Goal: Information Seeking & Learning: Learn about a topic

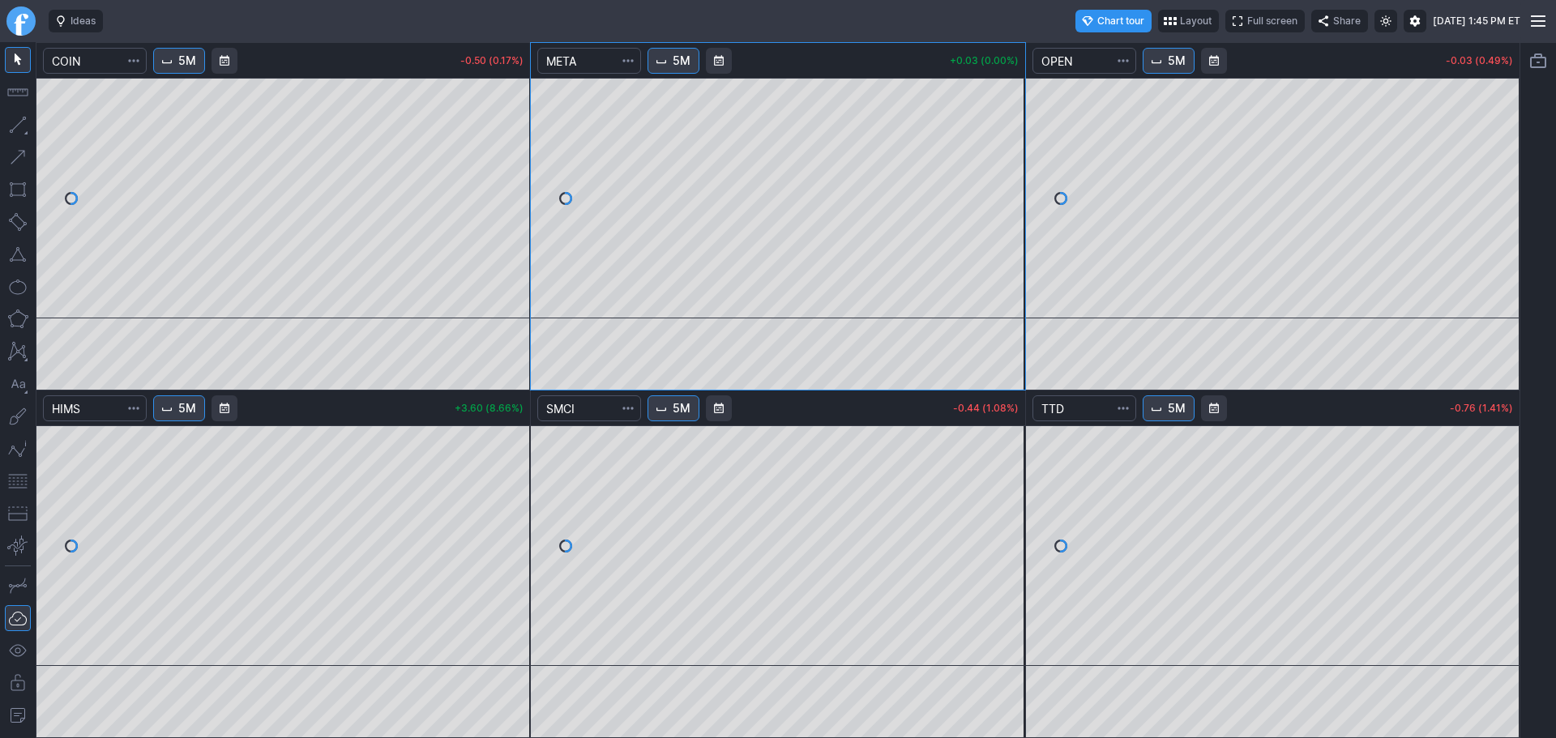
click at [1184, 68] on span "5M" at bounding box center [1176, 61] width 18 height 16
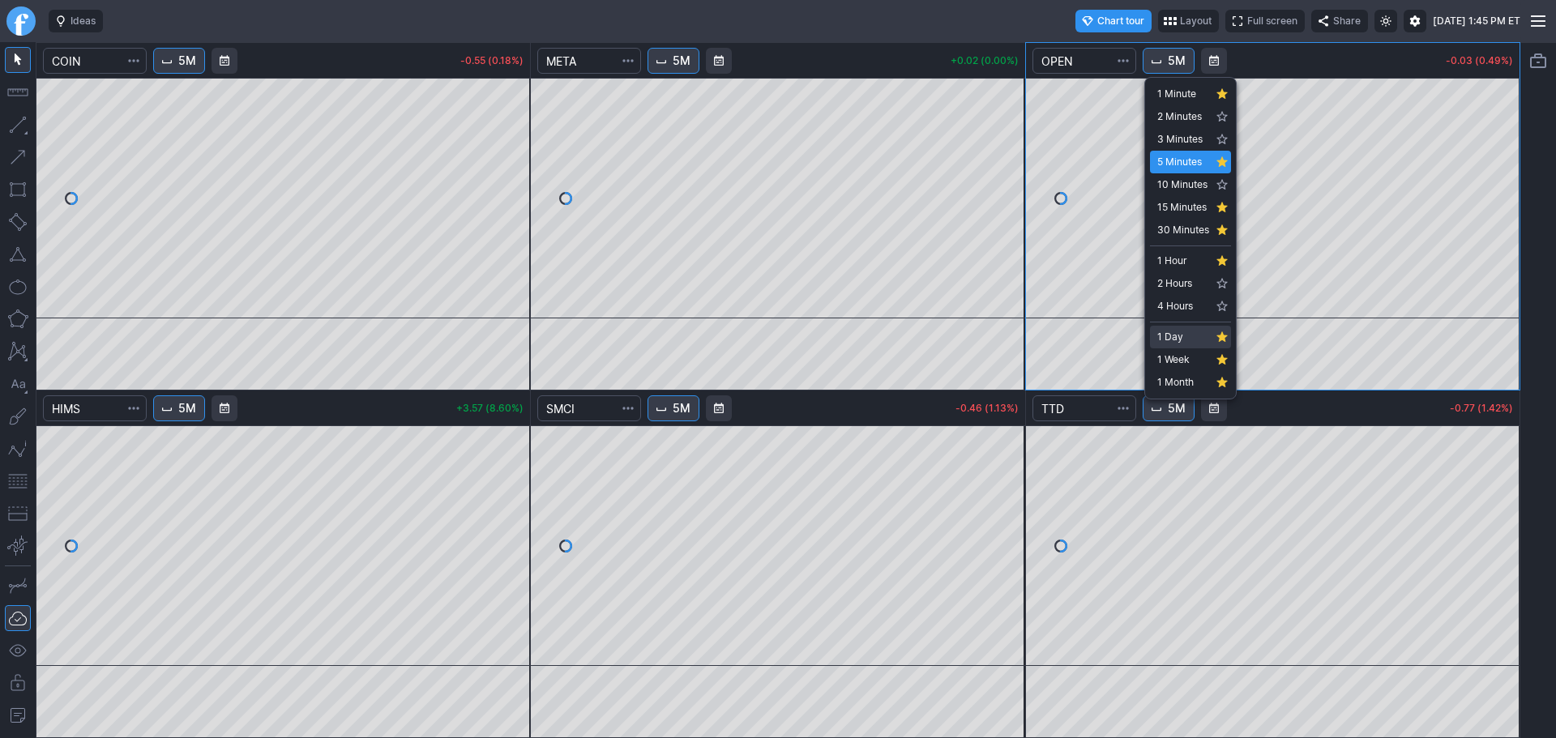
click at [1172, 327] on link "1 Day" at bounding box center [1190, 337] width 81 height 23
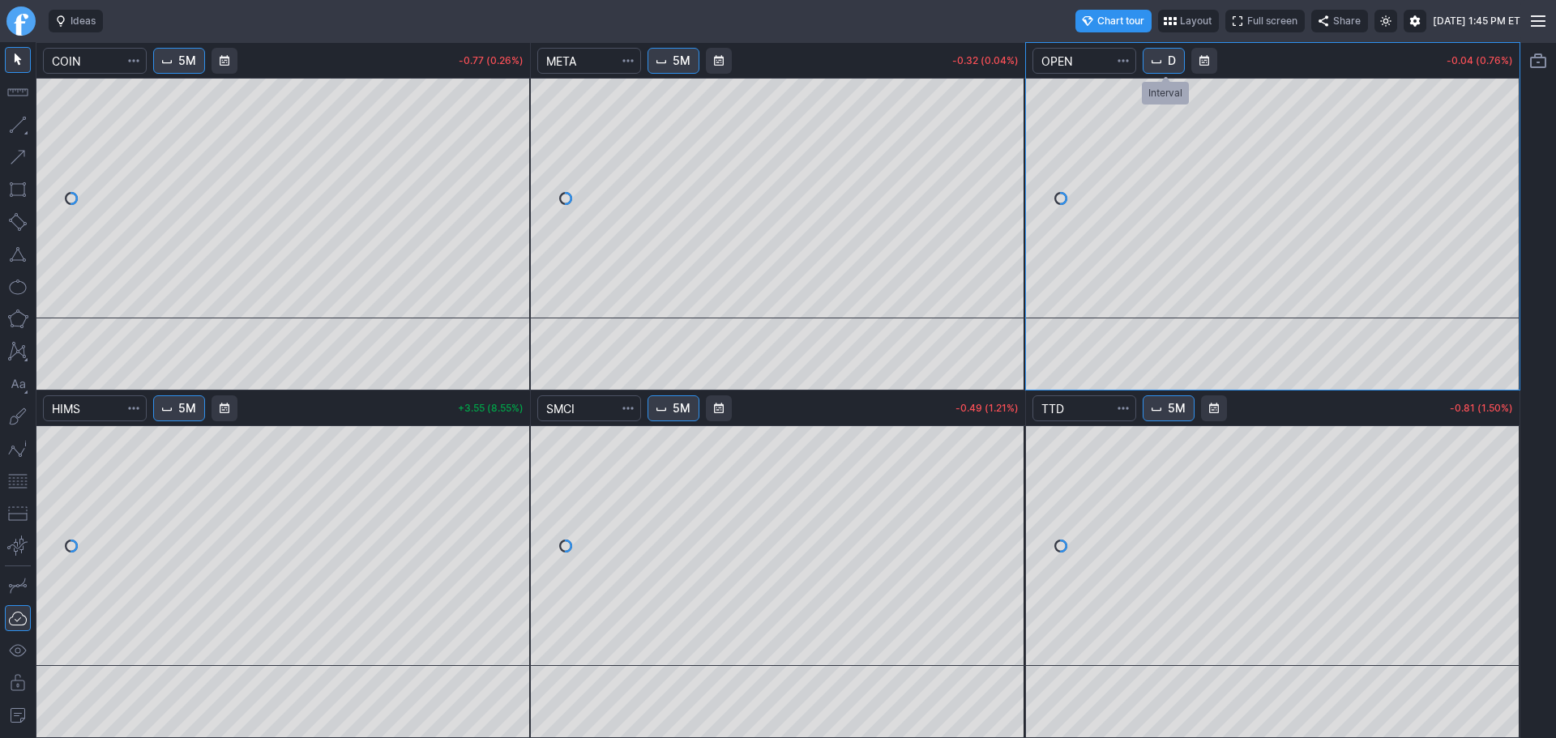
click at [1161, 73] on button "D" at bounding box center [1163, 61] width 42 height 26
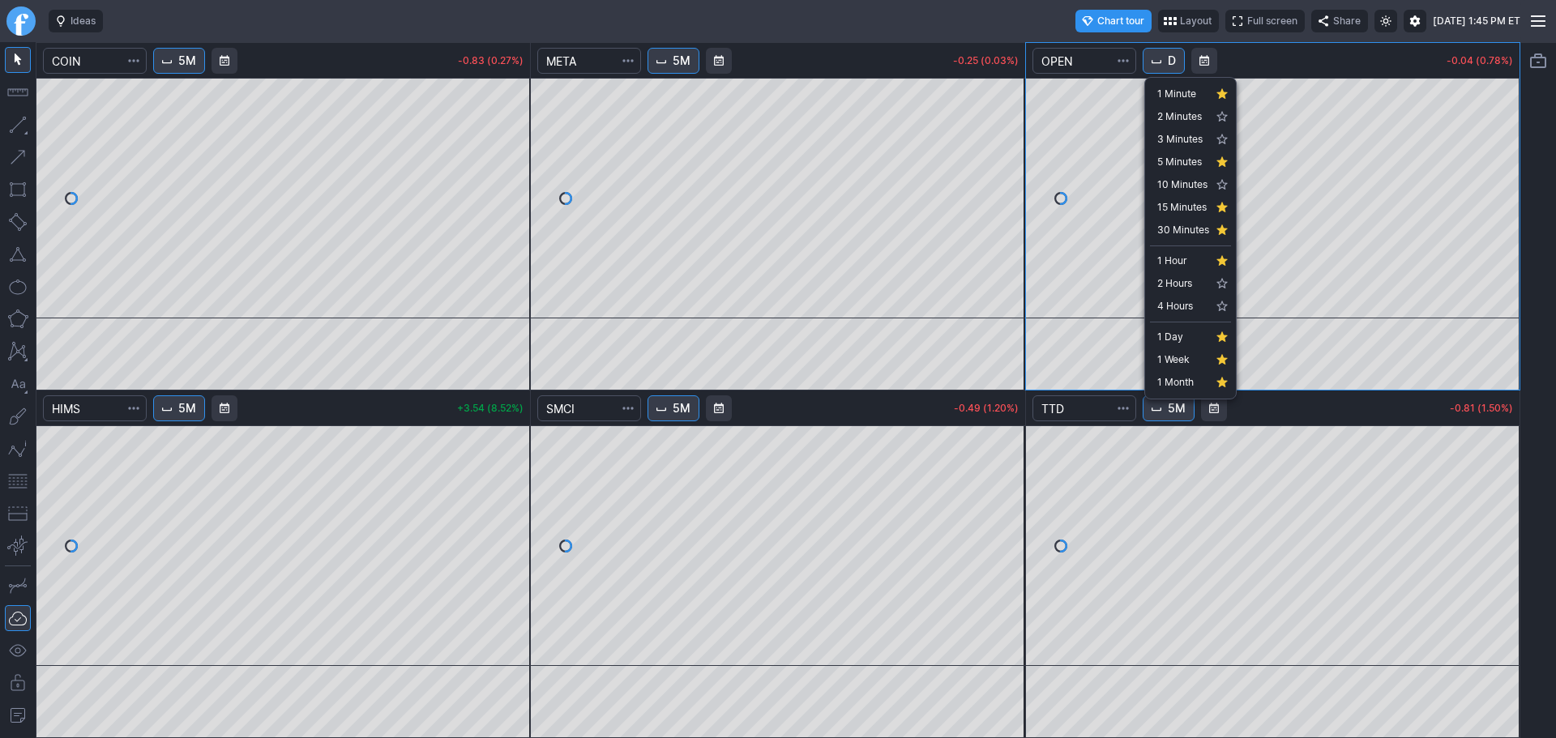
click at [801, 8] on div at bounding box center [778, 369] width 1556 height 738
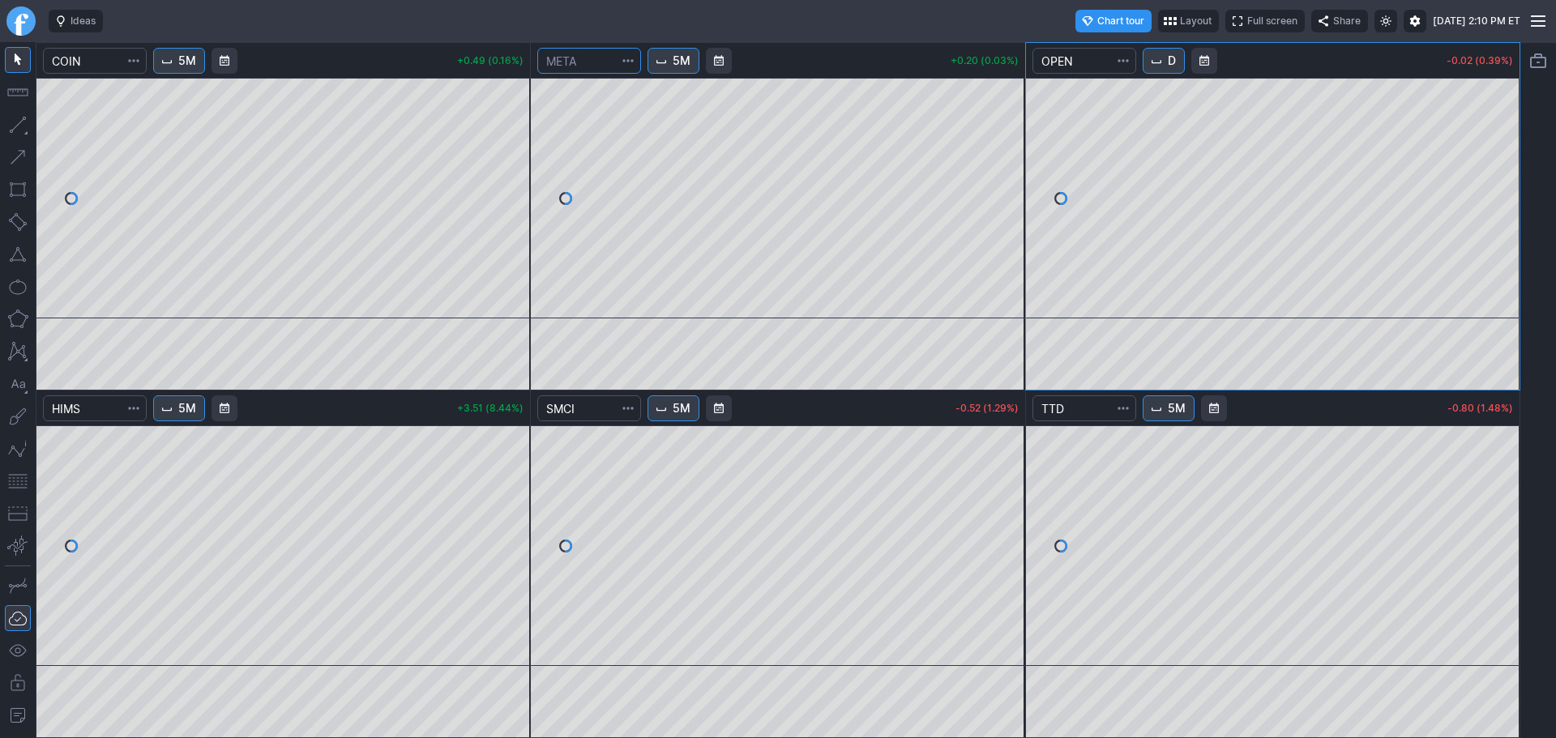
click at [587, 59] on input "Search" at bounding box center [589, 61] width 104 height 26
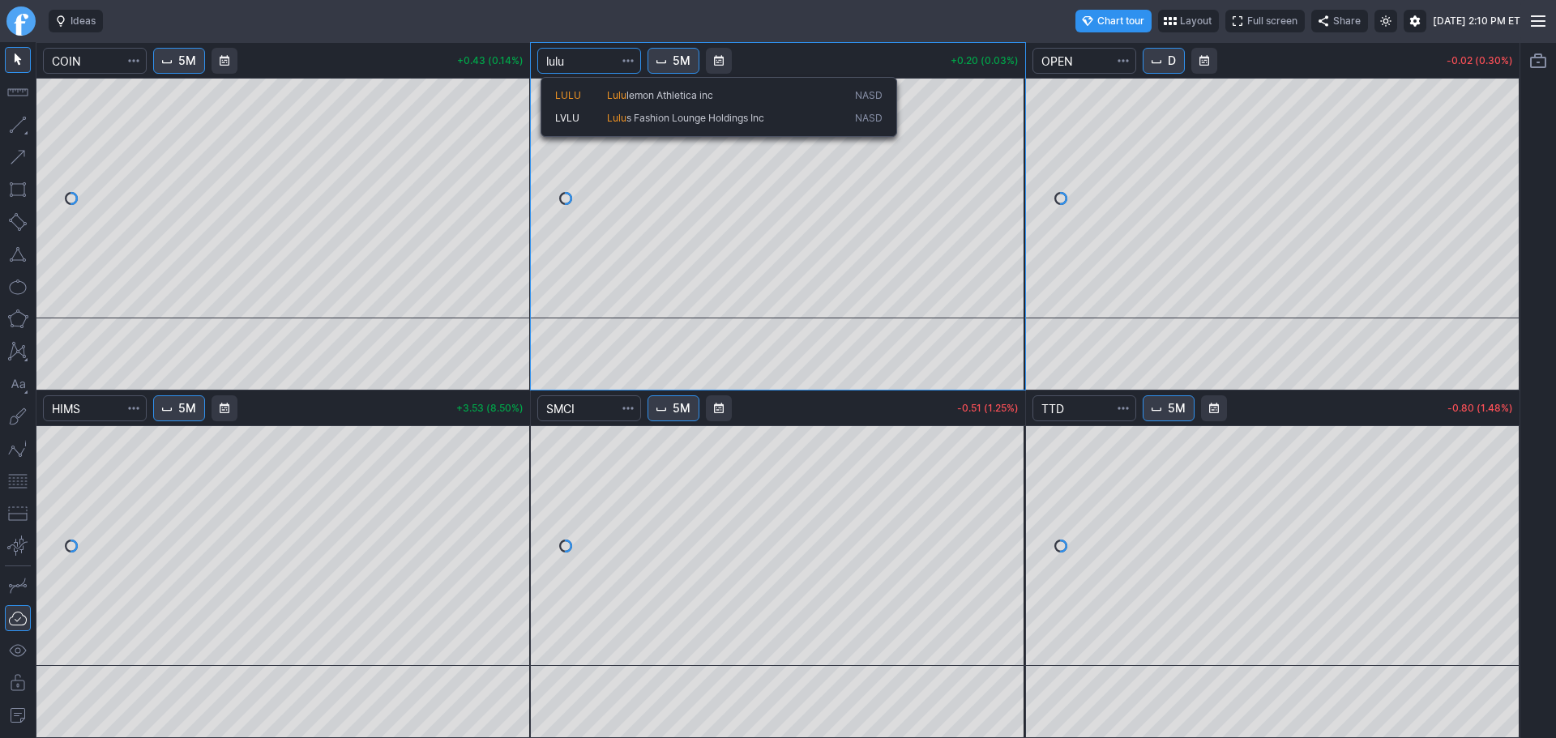
type input "lulu"
click at [602, 91] on span "LULU" at bounding box center [581, 96] width 52 height 14
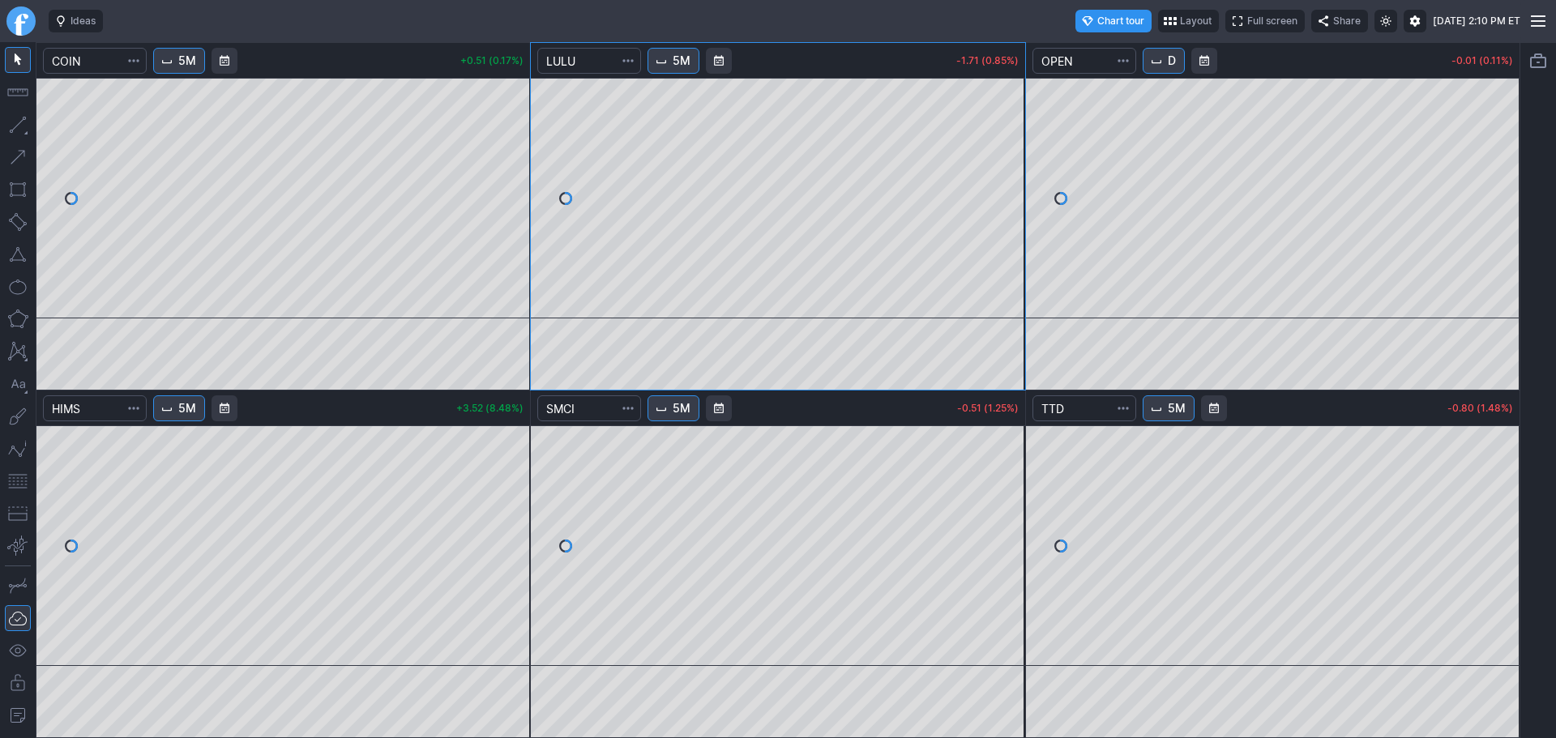
click at [677, 62] on span "5M" at bounding box center [681, 61] width 18 height 16
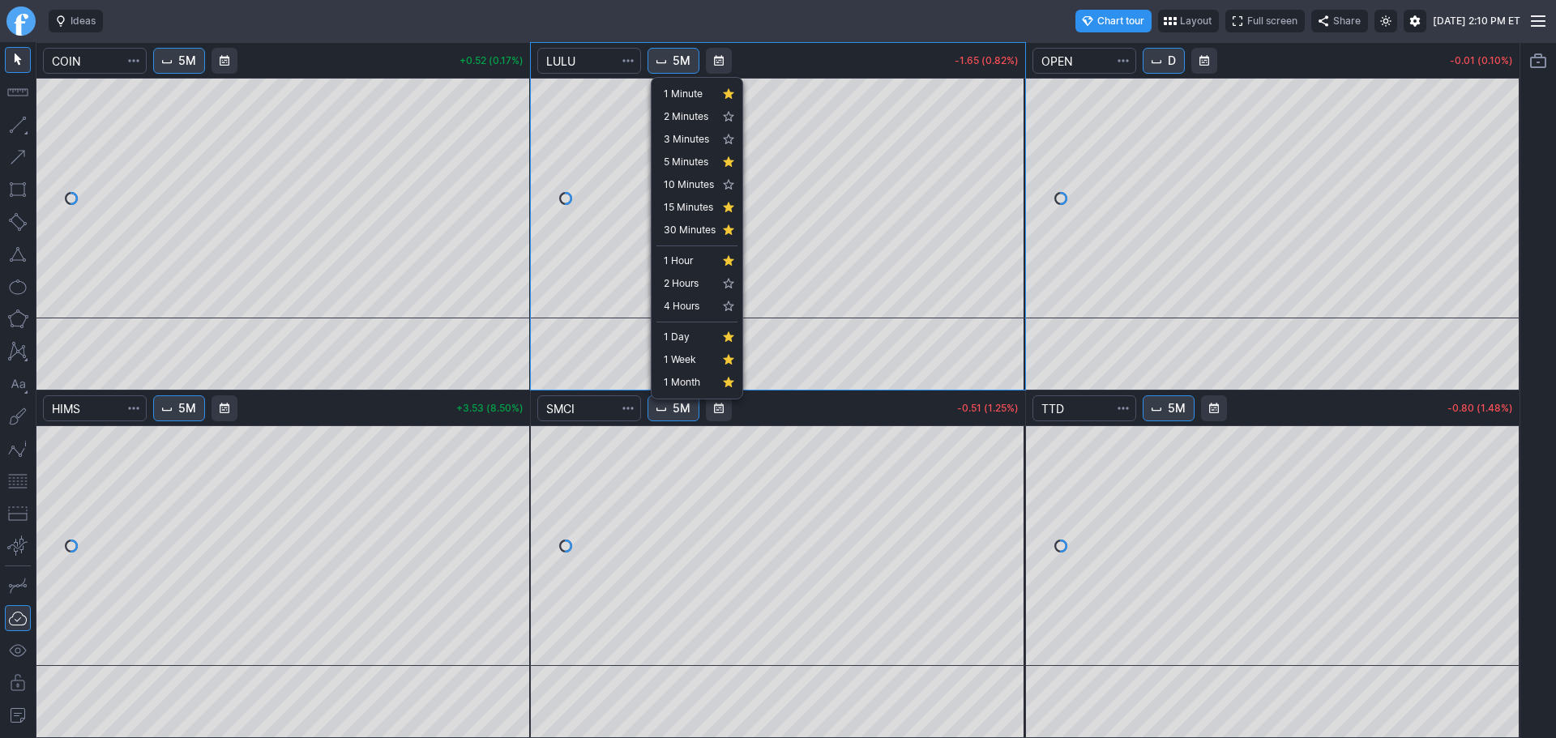
click at [691, 325] on div "1 Day 1 Week 1 Month" at bounding box center [696, 358] width 81 height 72
click at [689, 336] on span "1 Day" at bounding box center [690, 337] width 52 height 16
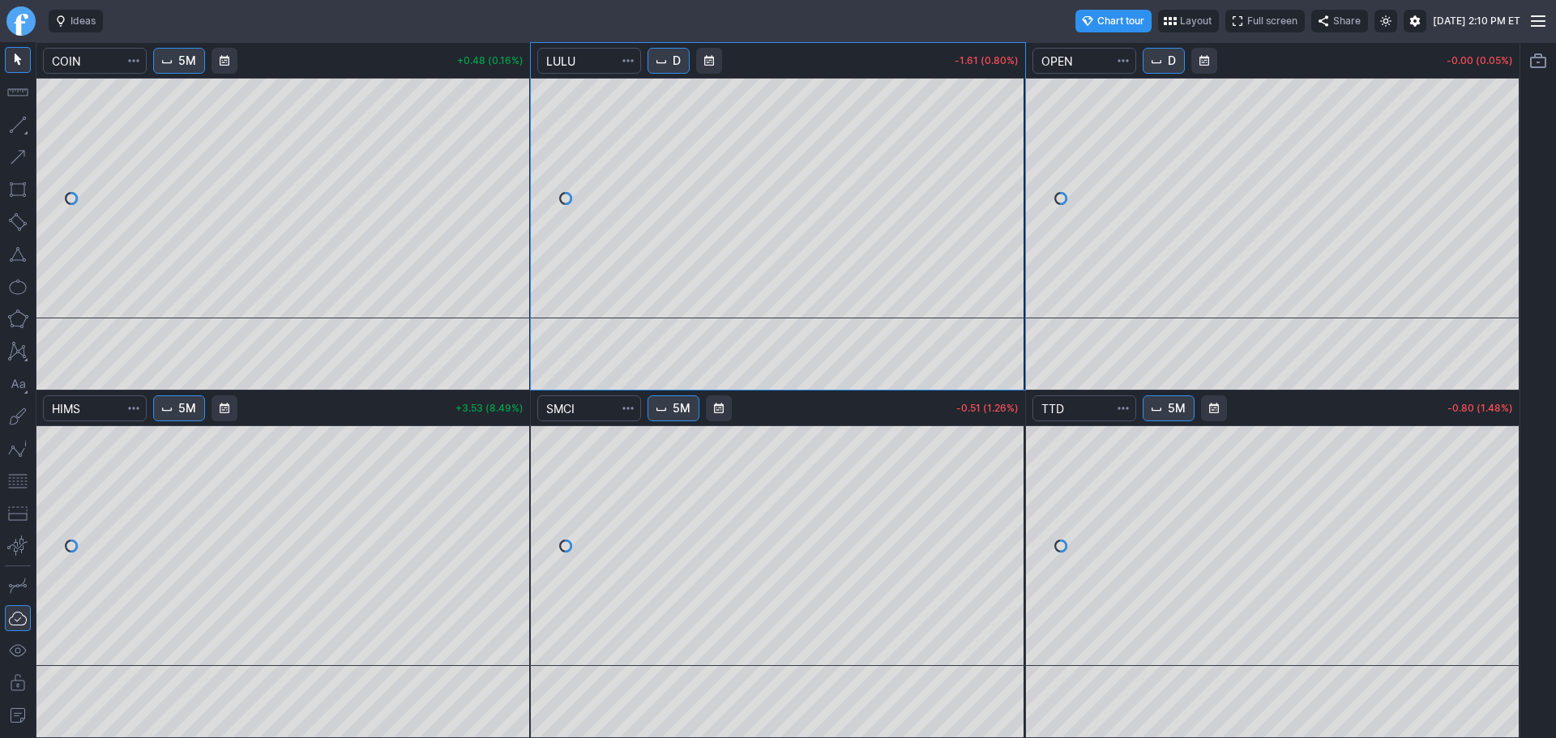
click at [17, 19] on link "Finviz.com" at bounding box center [20, 20] width 29 height 29
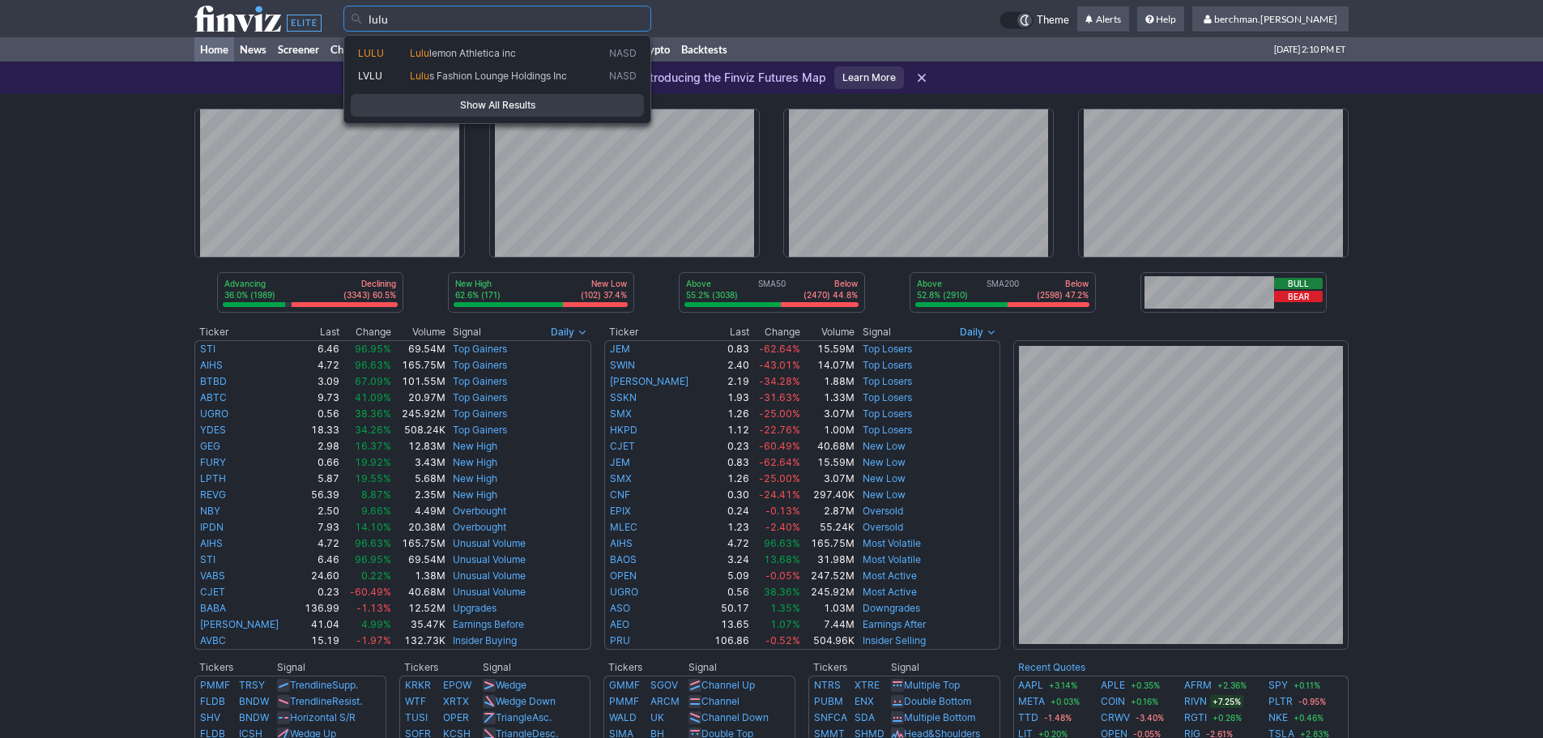
click at [489, 51] on span "lemon Athletica inc" at bounding box center [472, 53] width 87 height 12
type input "LULU"
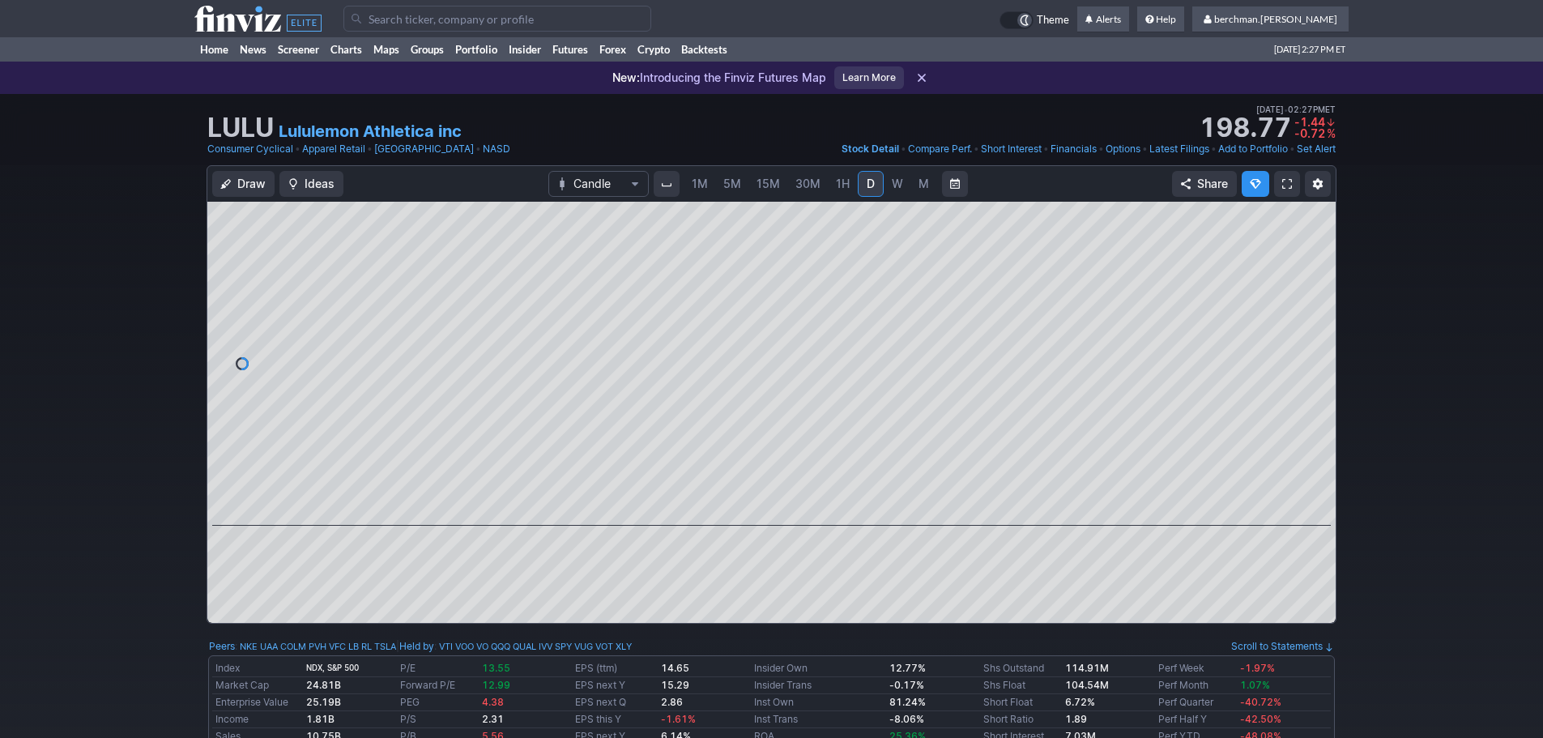
click at [729, 186] on span "5M" at bounding box center [733, 184] width 18 height 14
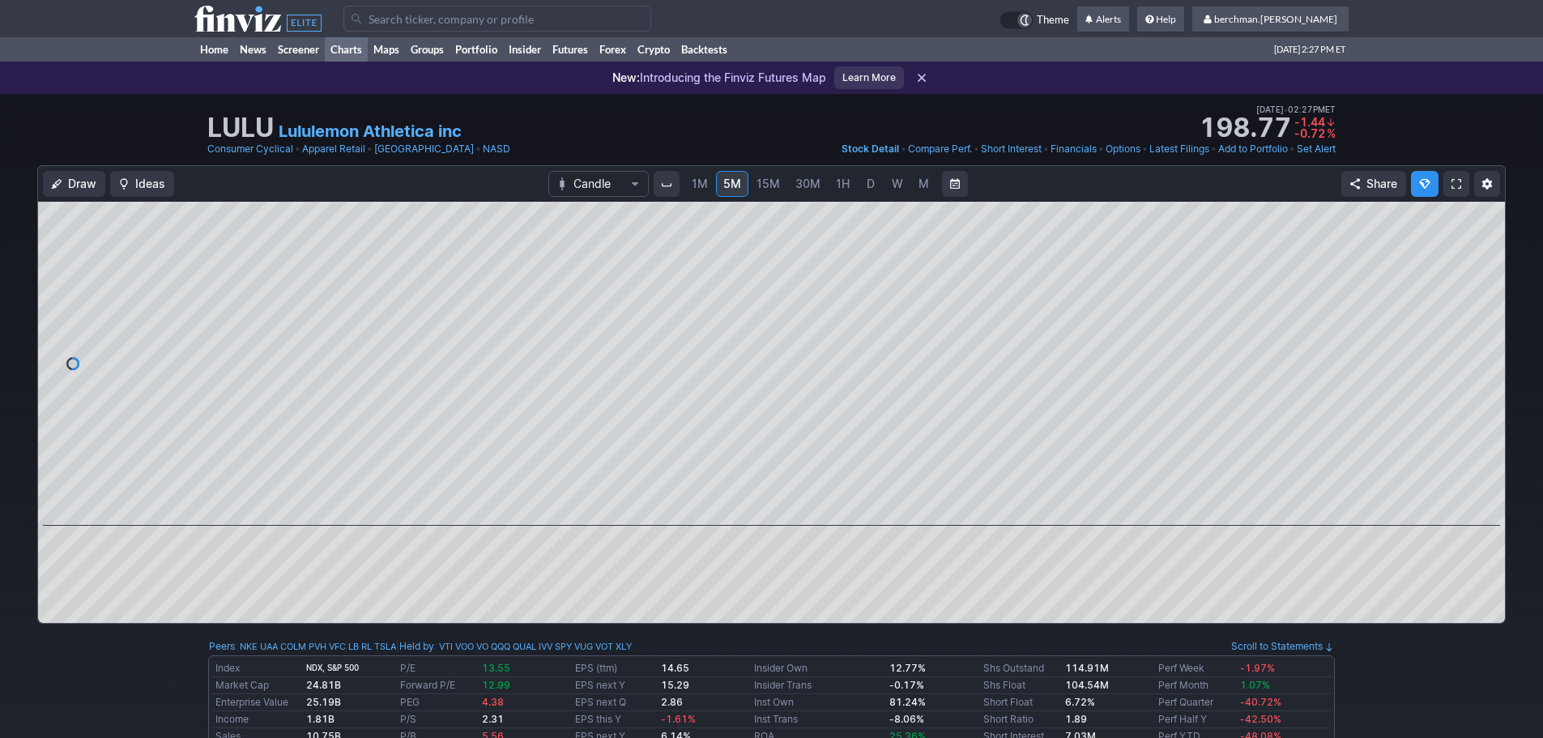
click at [344, 46] on link "Charts" at bounding box center [346, 49] width 43 height 24
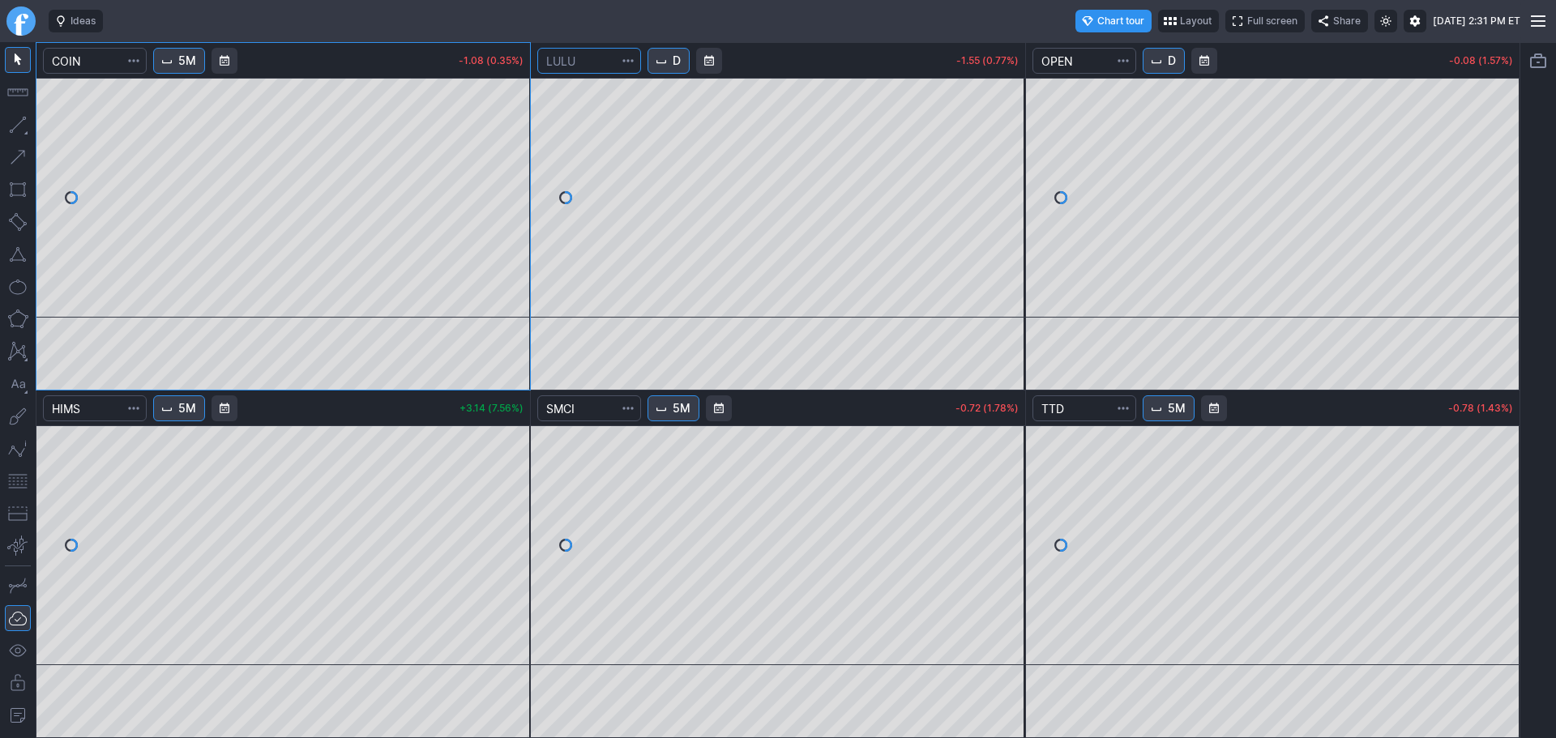
click at [578, 65] on input "Search" at bounding box center [589, 61] width 104 height 26
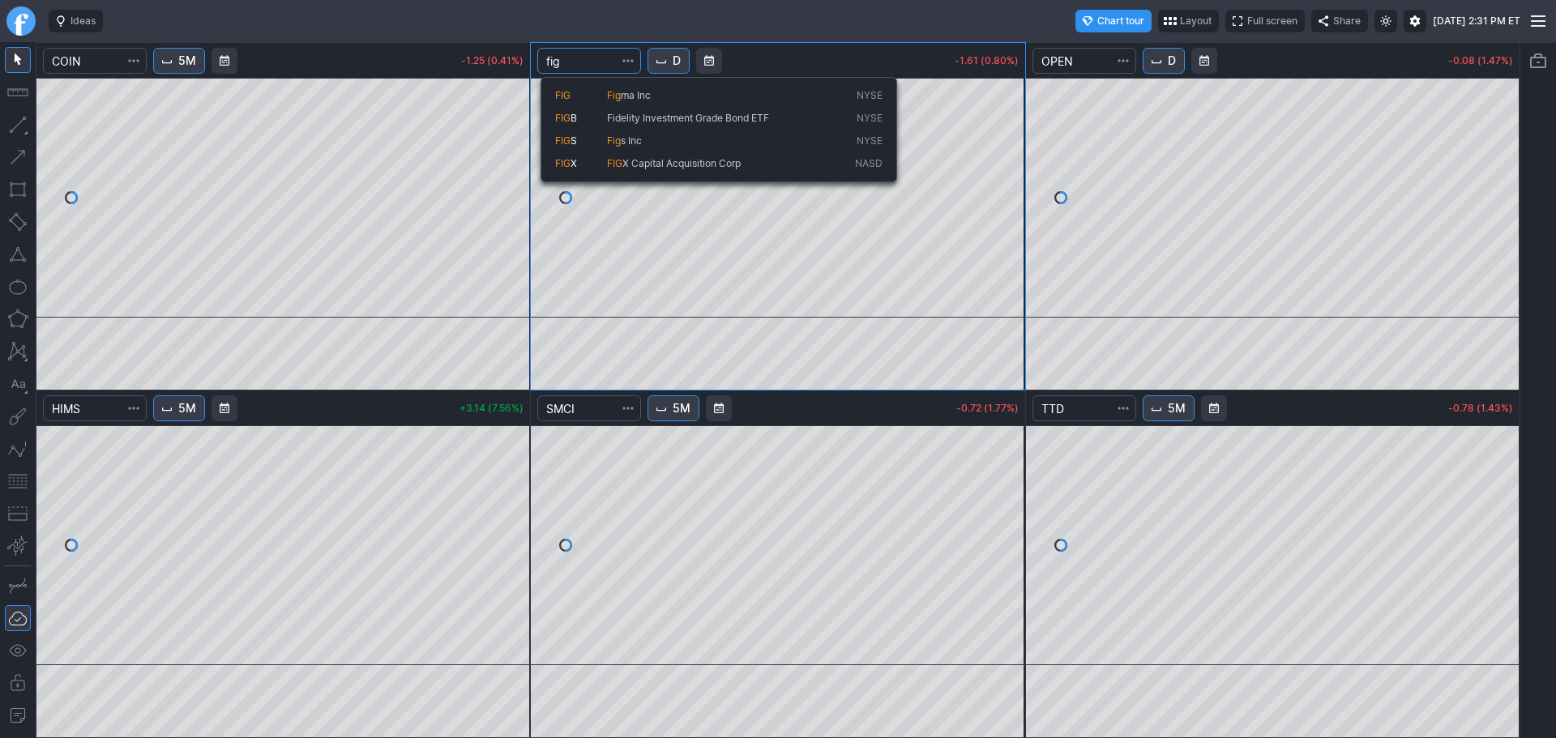
type input "fig"
click at [596, 100] on span "FIG" at bounding box center [581, 96] width 52 height 14
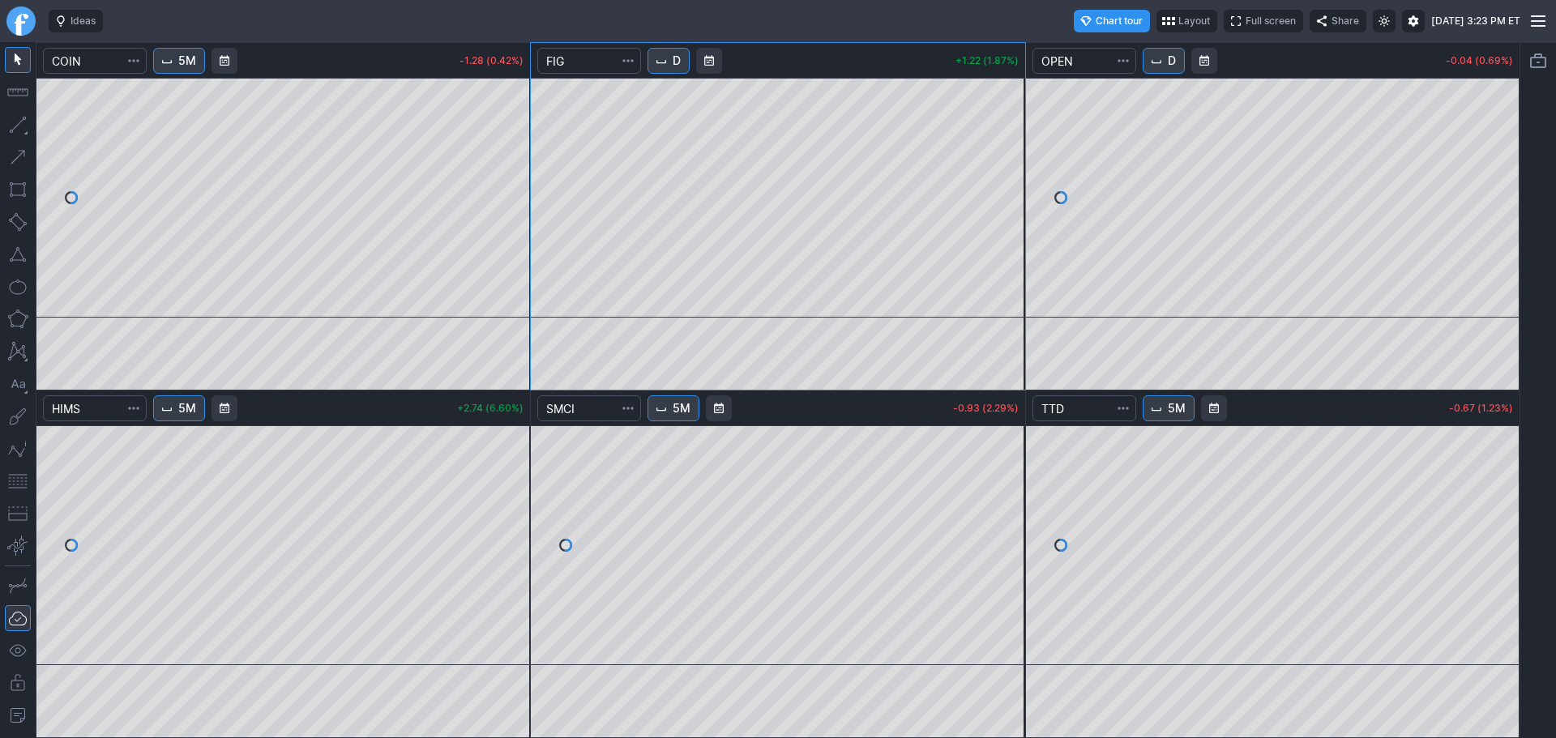
click at [647, 63] on div "D +1.22 (1.87%)" at bounding box center [777, 61] width 493 height 36
click at [674, 62] on button "D" at bounding box center [668, 61] width 42 height 26
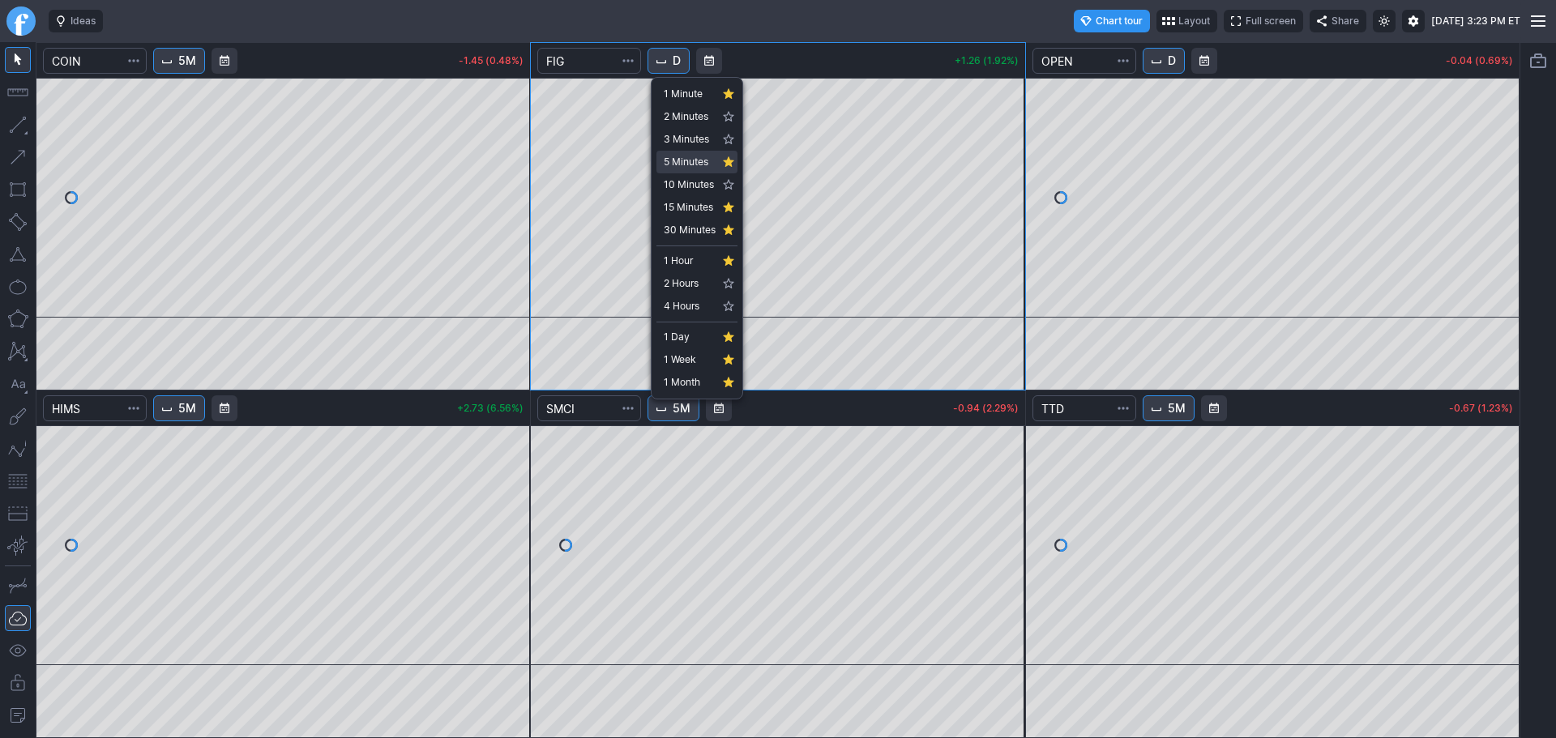
click at [678, 169] on span "5 Minutes" at bounding box center [690, 162] width 52 height 16
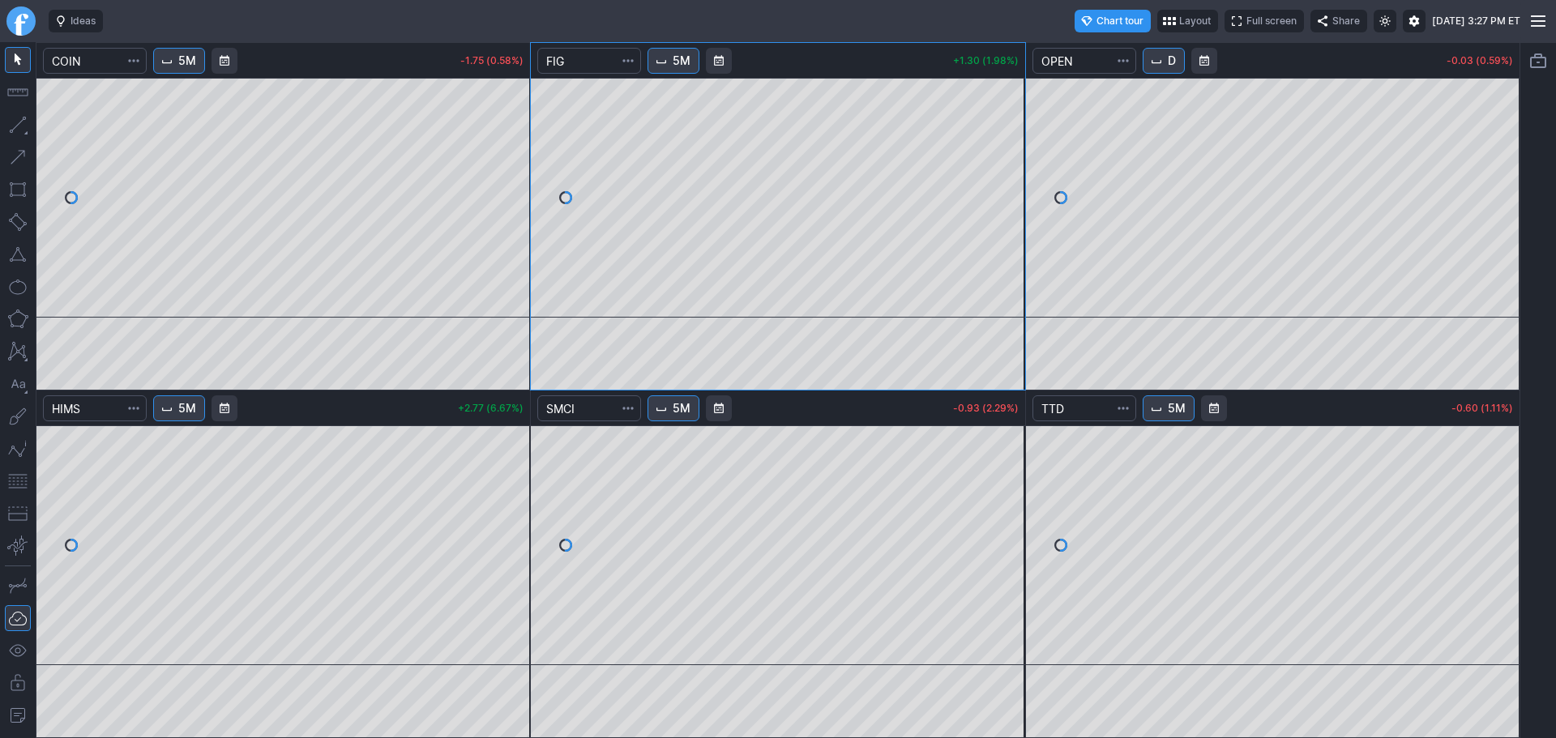
click at [22, 20] on link "Finviz.com" at bounding box center [20, 20] width 29 height 29
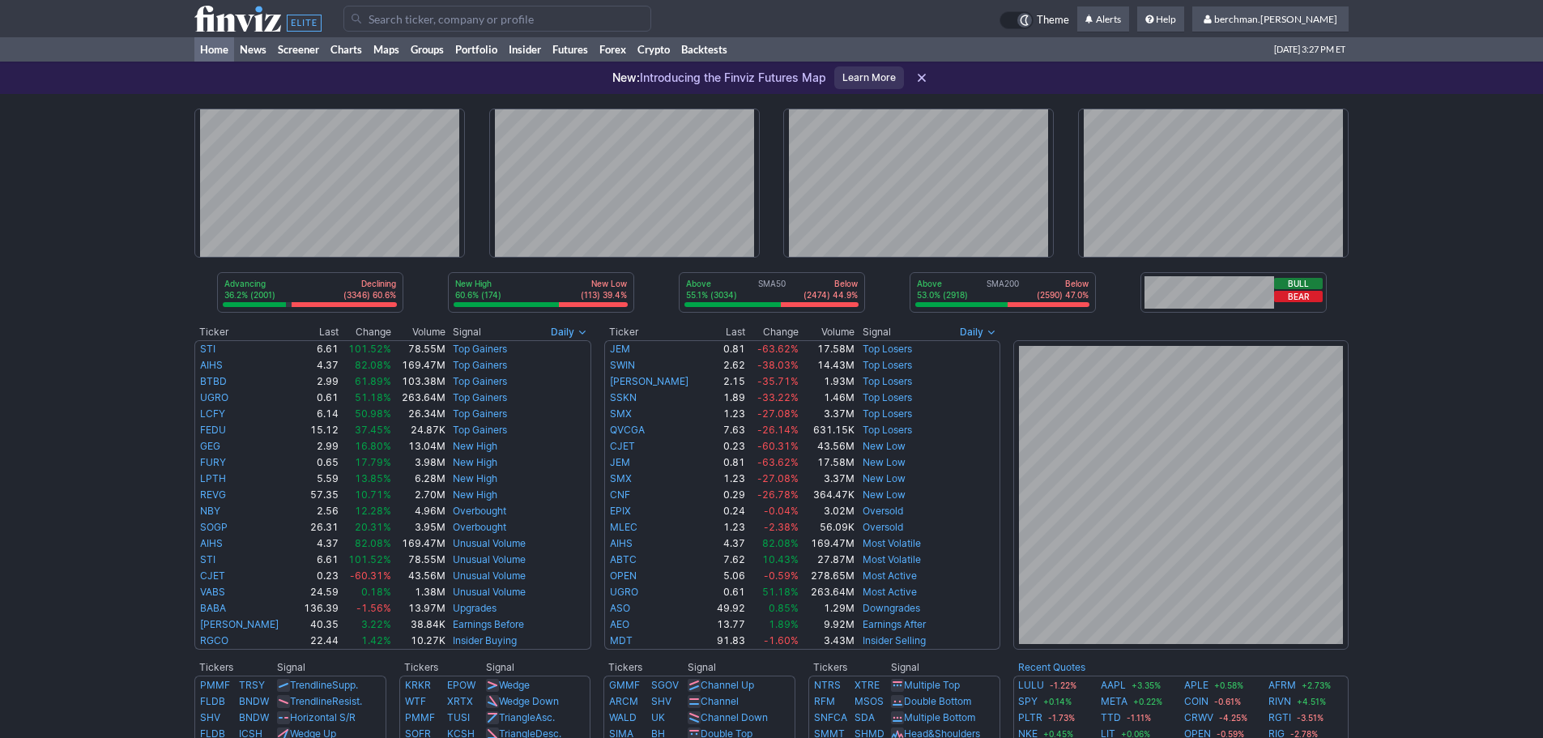
click at [471, 21] on input "Search" at bounding box center [498, 19] width 308 height 26
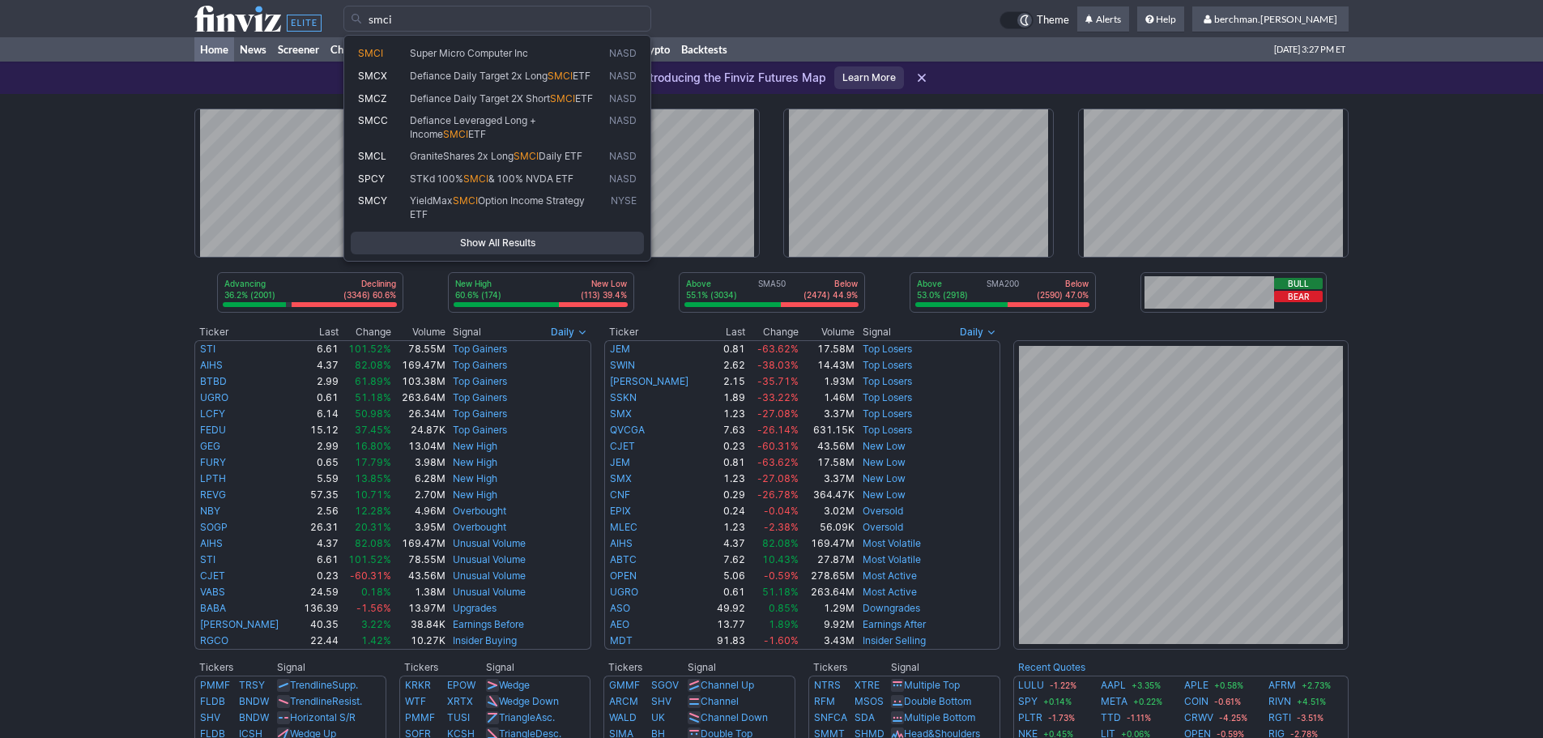
click at [464, 41] on div "SMCI Super Micro Computer Inc NASD SMCX Defiance Daily Target 2x Long SMCI ETF …" at bounding box center [498, 148] width 308 height 227
click at [464, 51] on span "Super Micro Computer Inc" at bounding box center [469, 53] width 118 height 12
type input "SMCI"
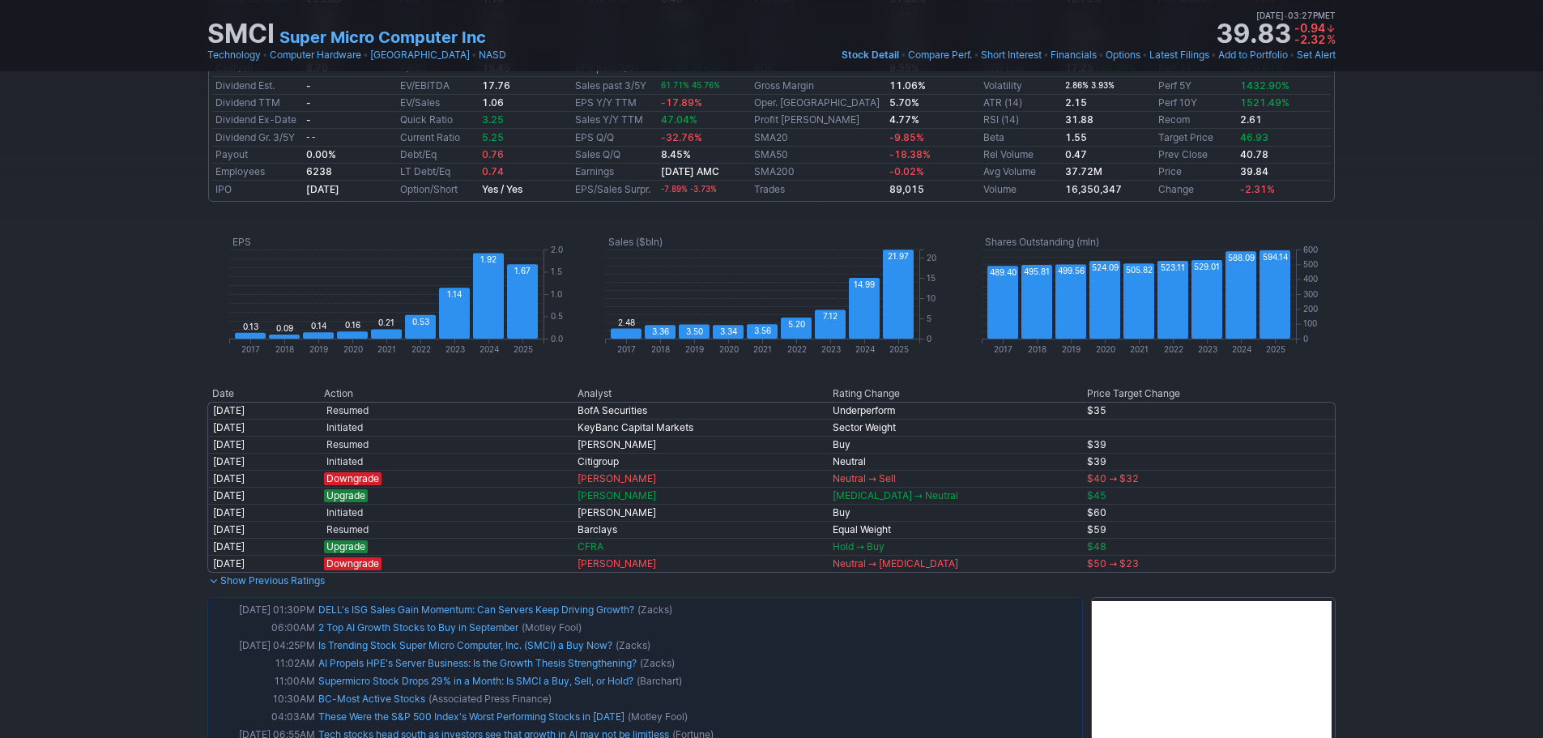
scroll to position [810, 0]
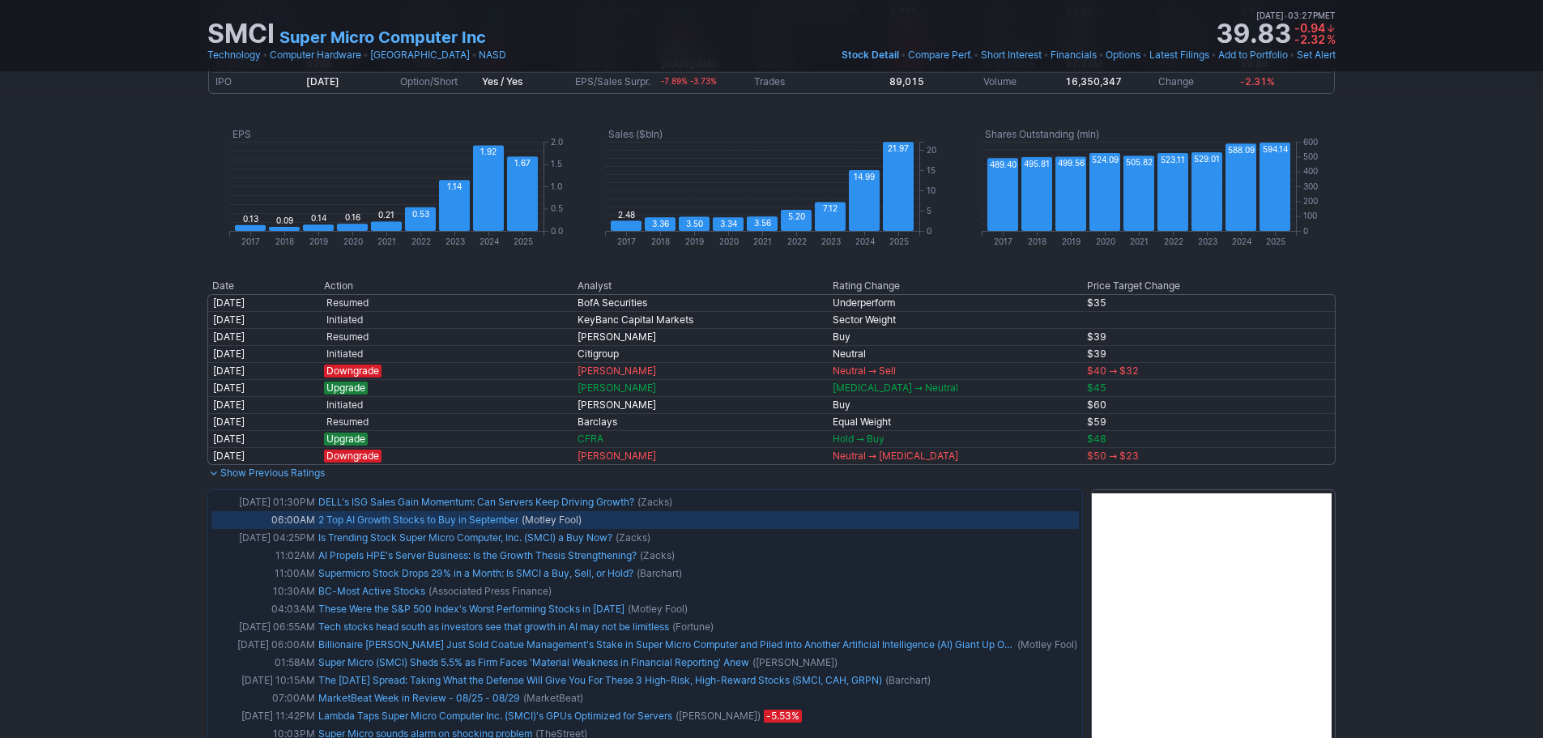
click at [482, 520] on link "2 Top AI Growth Stocks to Buy in September" at bounding box center [418, 520] width 200 height 12
click at [443, 522] on link "2 Top AI Growth Stocks to Buy in September" at bounding box center [418, 520] width 200 height 12
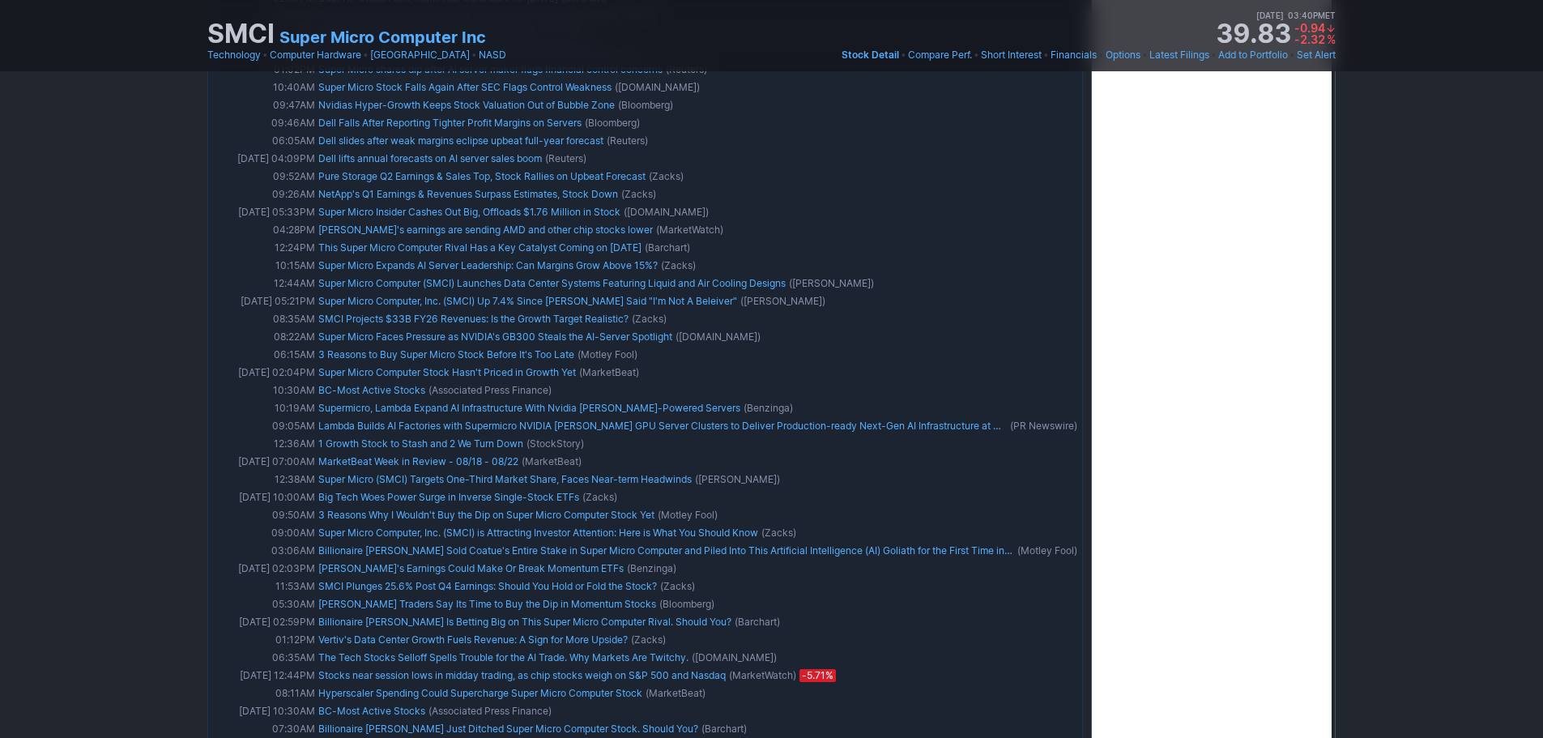
scroll to position [1377, 0]
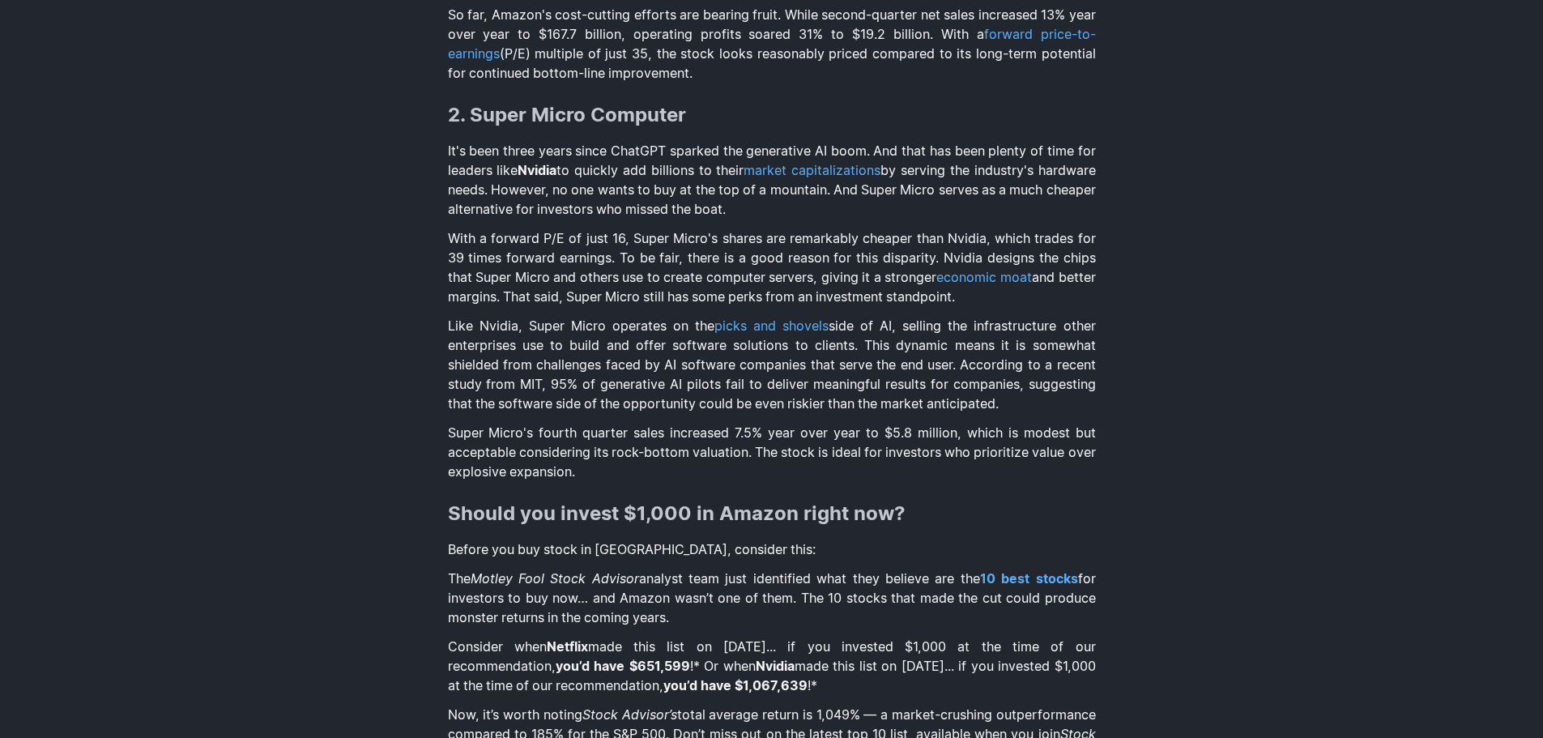
scroll to position [1296, 0]
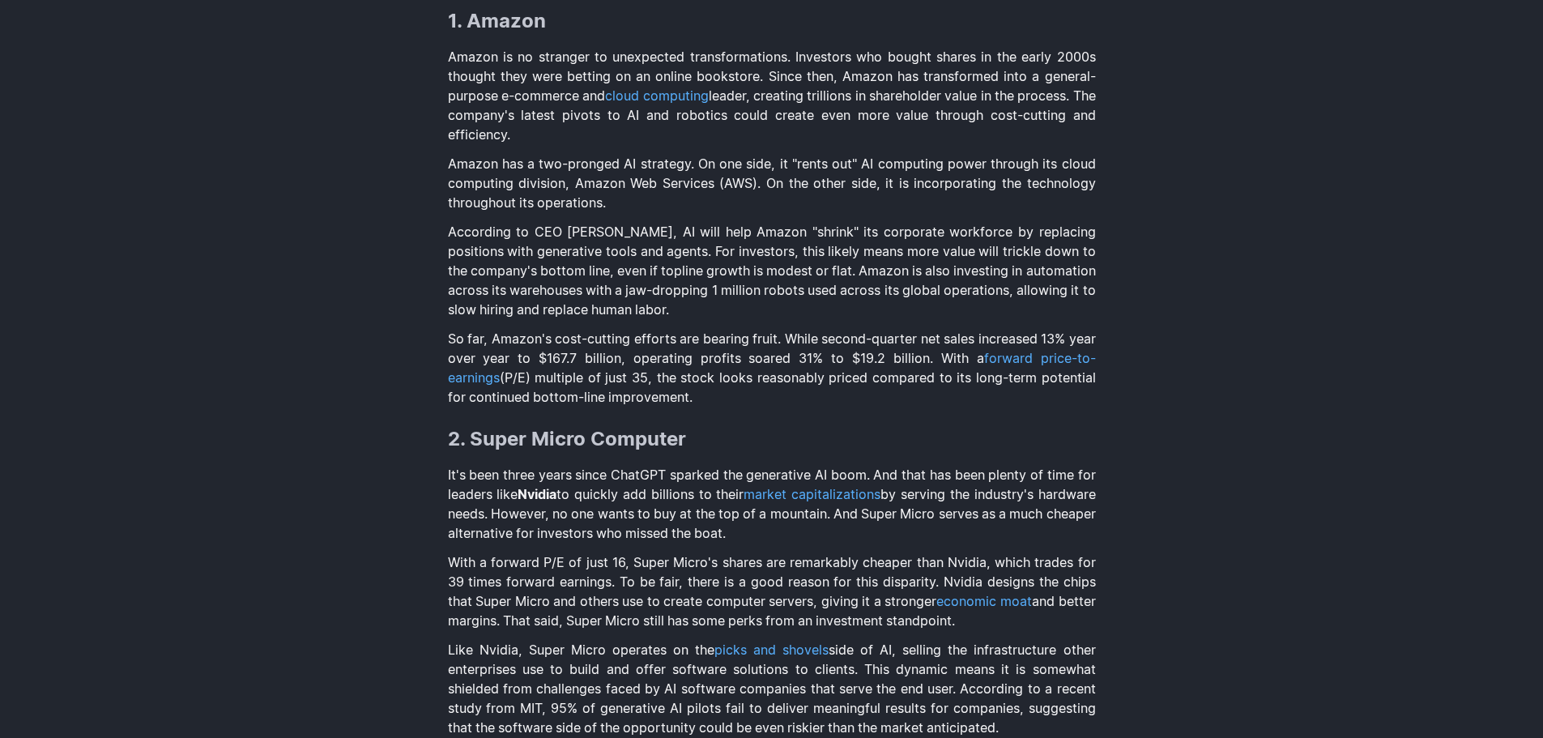
scroll to position [1377, 0]
